Goal: Task Accomplishment & Management: Manage account settings

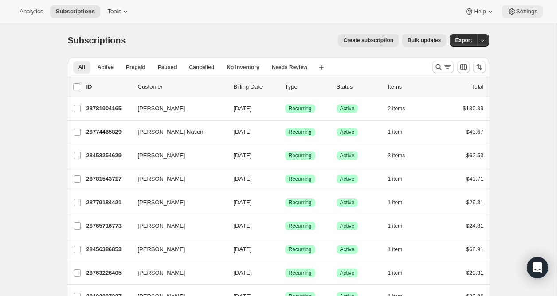
click at [520, 14] on span "Settings" at bounding box center [526, 11] width 21 height 7
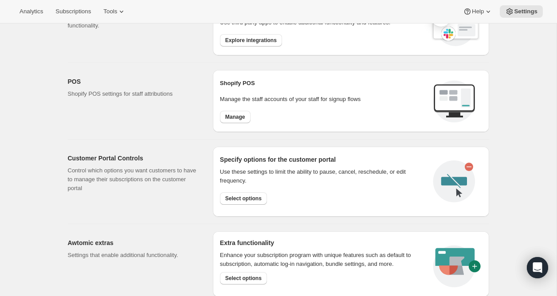
scroll to position [407, 0]
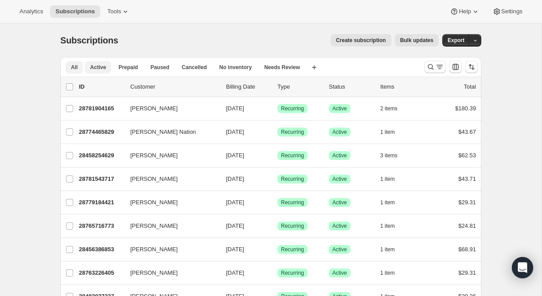
click at [100, 71] on button "Active" at bounding box center [98, 67] width 27 height 12
